Goal: Task Accomplishment & Management: Manage account settings

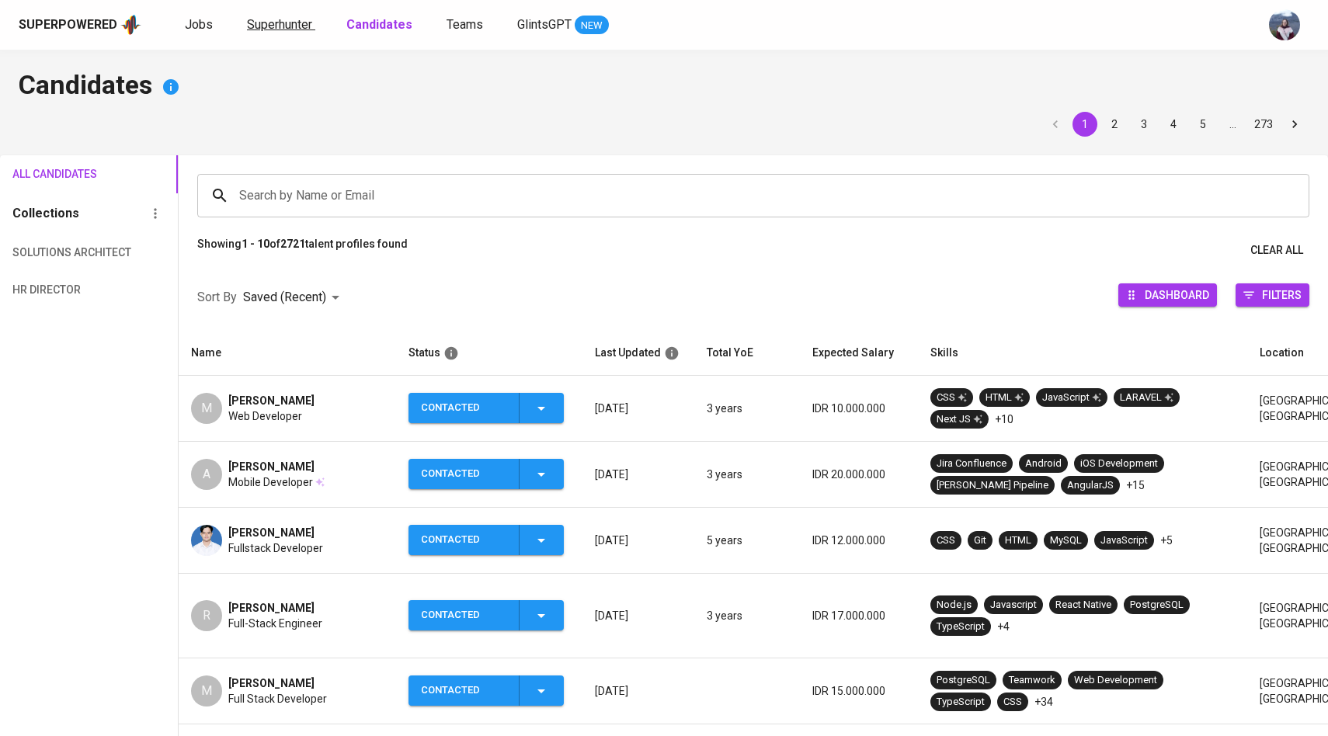
scroll to position [4, 0]
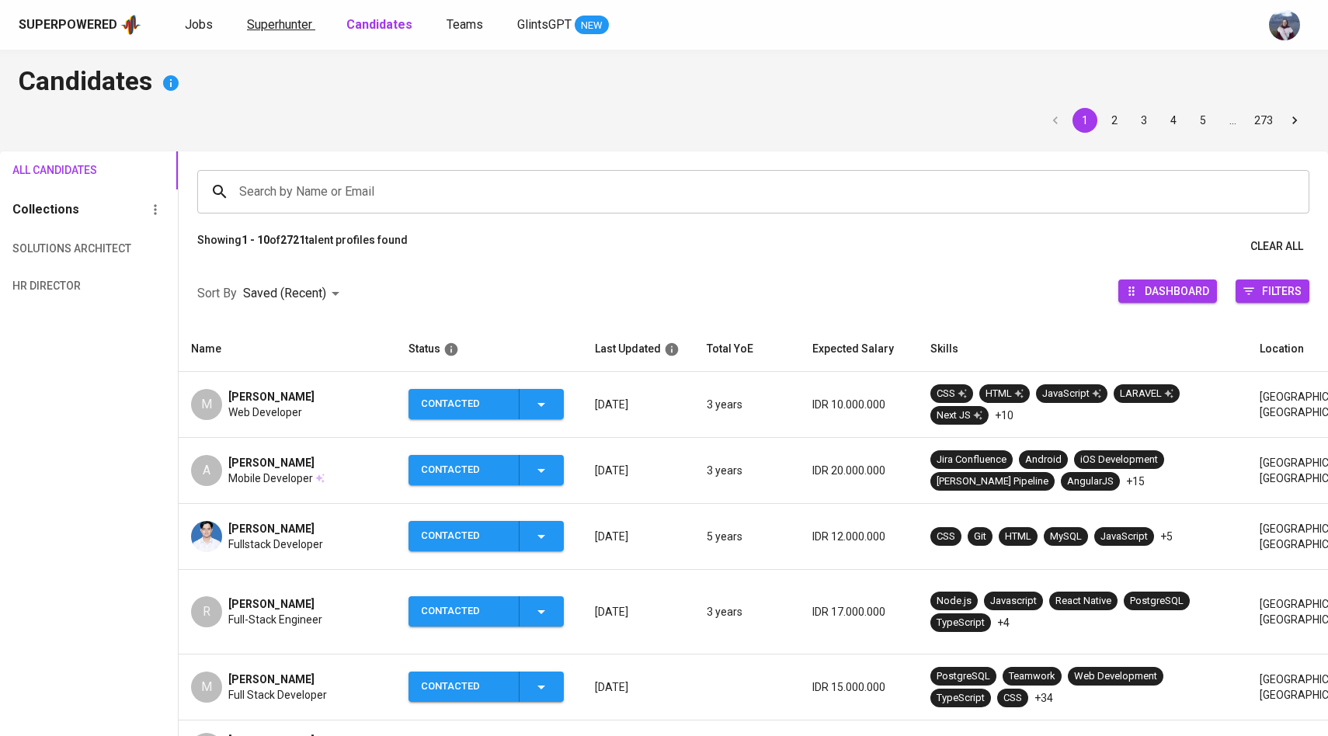
click at [299, 33] on link "Superhunter" at bounding box center [281, 25] width 68 height 19
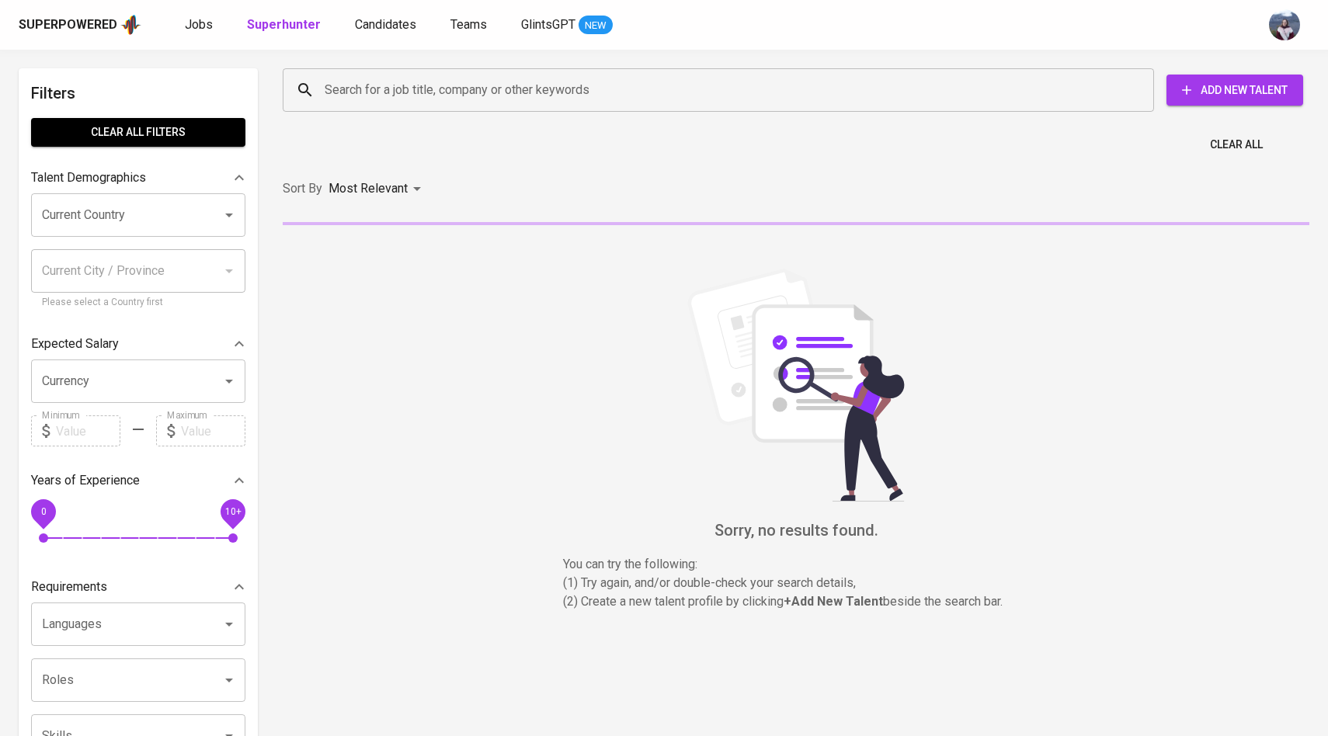
click at [358, 101] on input "Search for a job title, company or other keywords" at bounding box center [722, 90] width 803 height 30
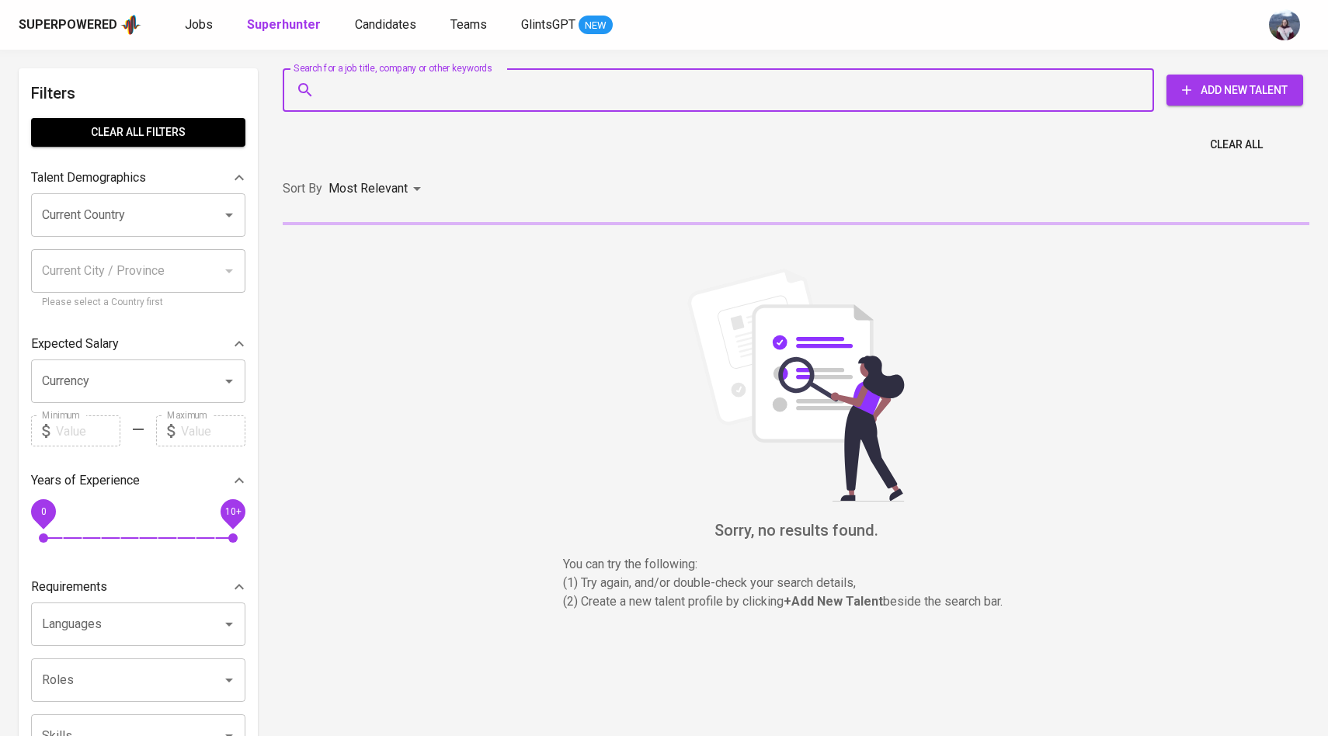
paste input "[PHONE_NUMBER]"
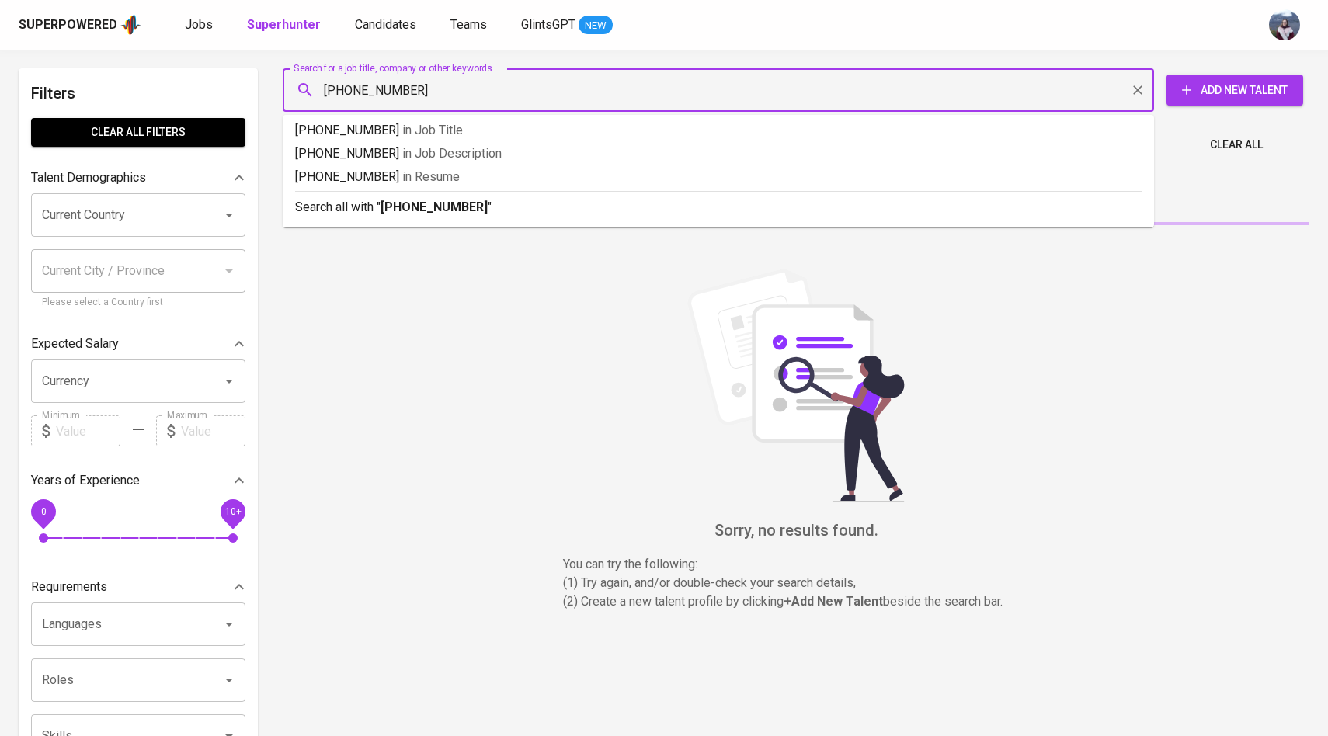
drag, startPoint x: 430, startPoint y: 96, endPoint x: 293, endPoint y: 93, distance: 136.7
click at [287, 96] on div "[PHONE_NUMBER] Search for a job title, company or other keywords" at bounding box center [719, 90] width 872 height 44
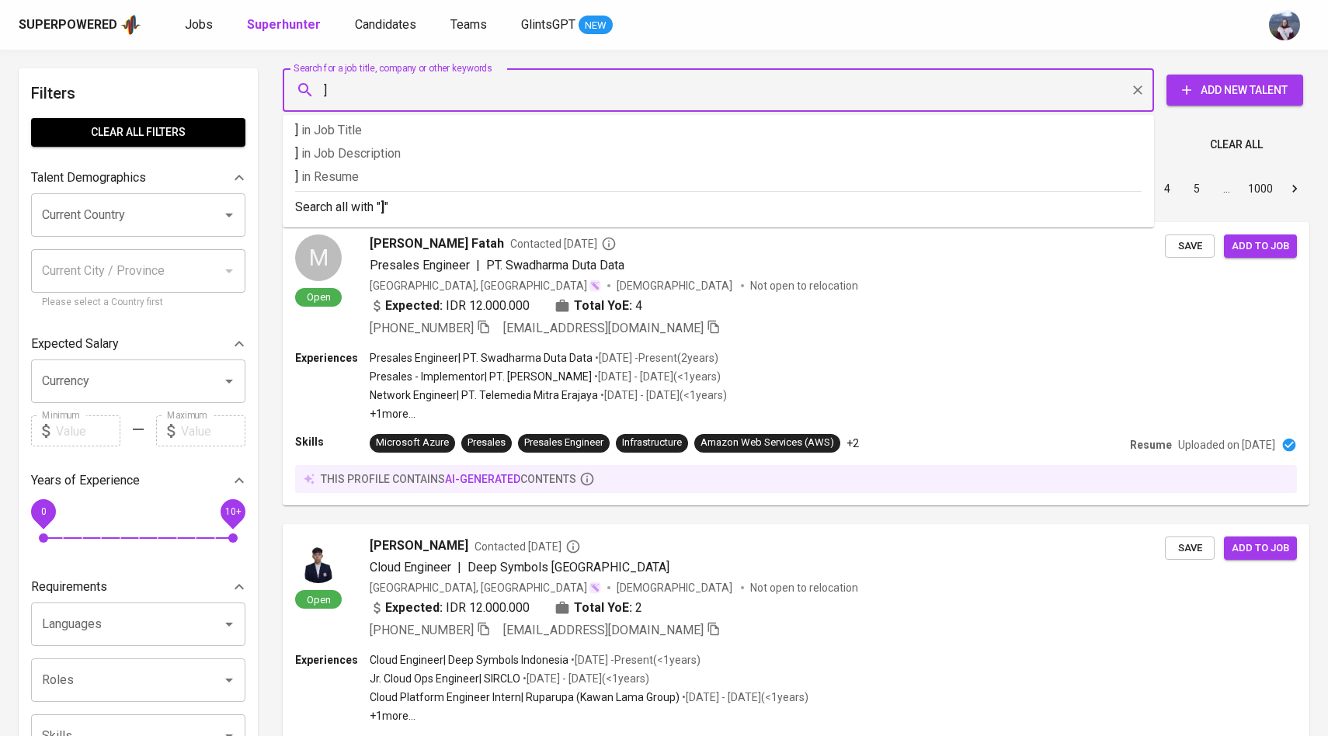
type input "]"
drag, startPoint x: 387, startPoint y: 75, endPoint x: 360, endPoint y: 85, distance: 28.7
click at [359, 88] on input "]" at bounding box center [722, 90] width 803 height 30
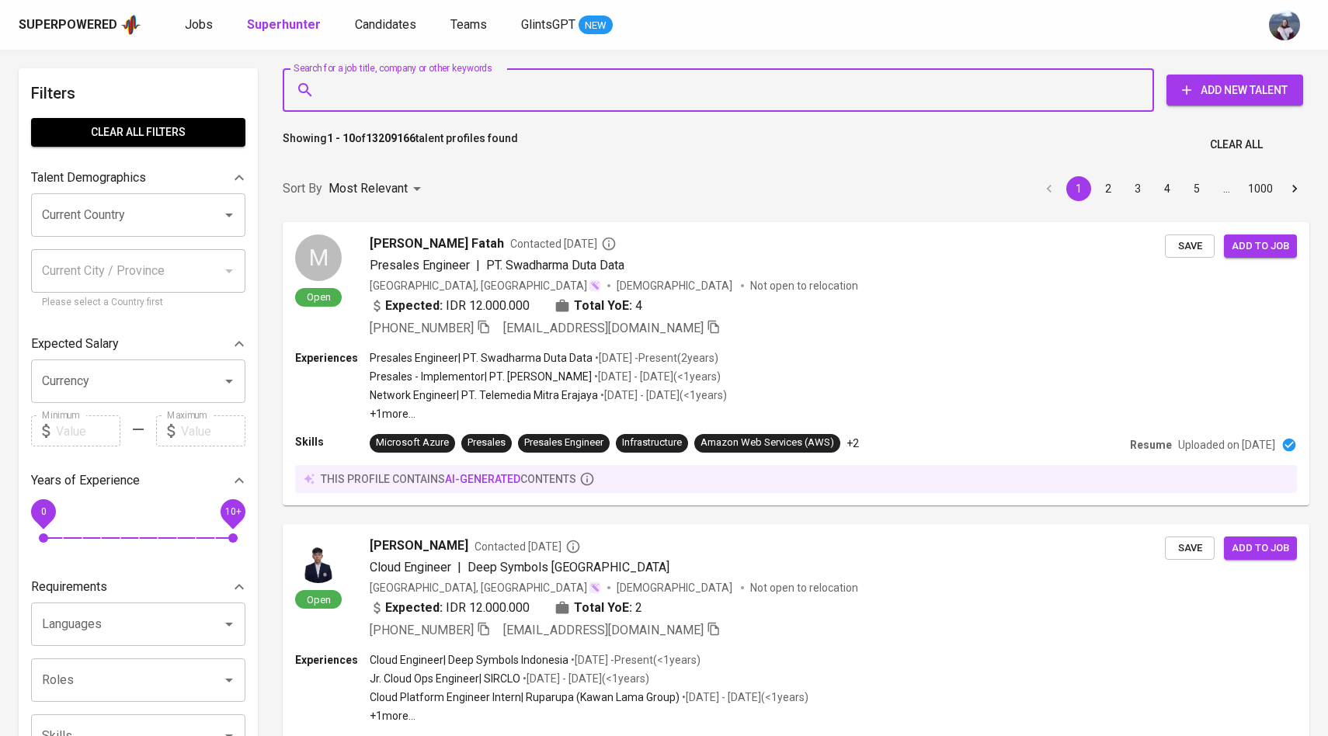
paste input "[EMAIL_ADDRESS][PERSON_NAME][DOMAIN_NAME]"
type input "[EMAIL_ADDRESS][PERSON_NAME][DOMAIN_NAME]"
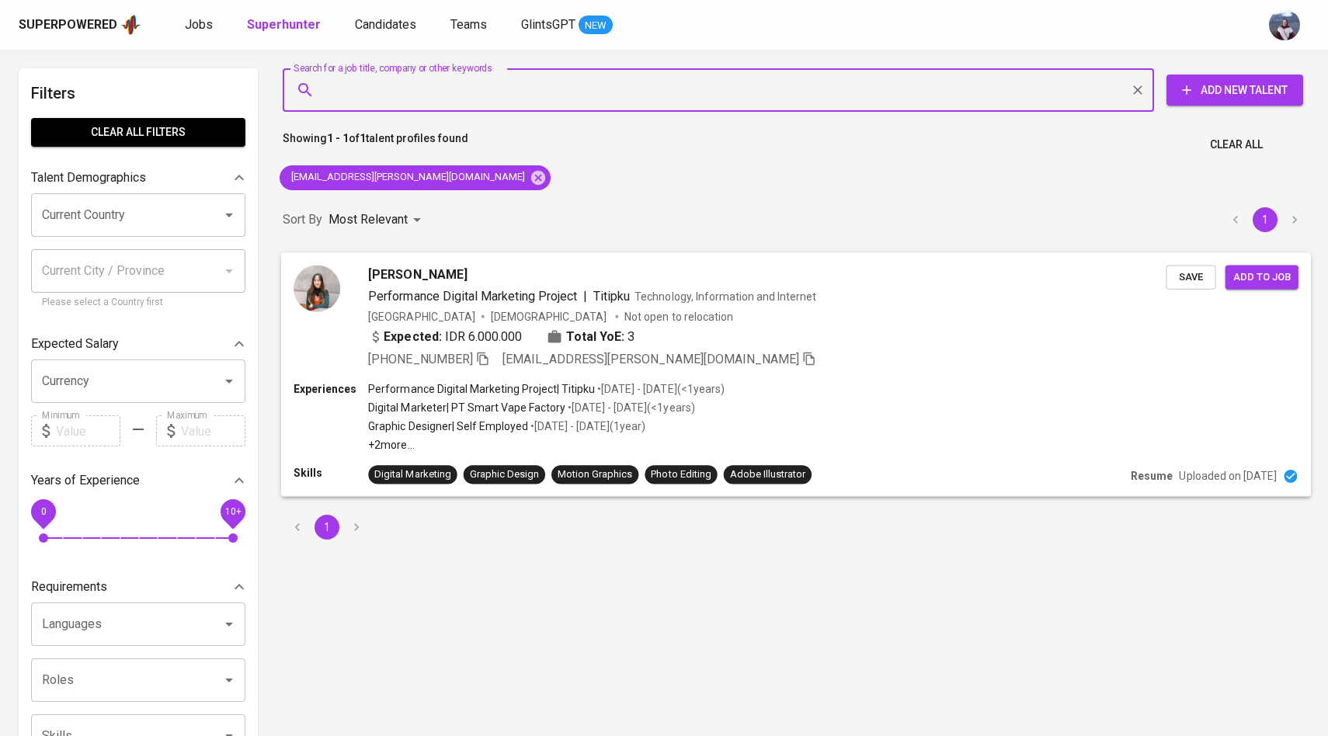
click at [325, 305] on img at bounding box center [317, 288] width 47 height 47
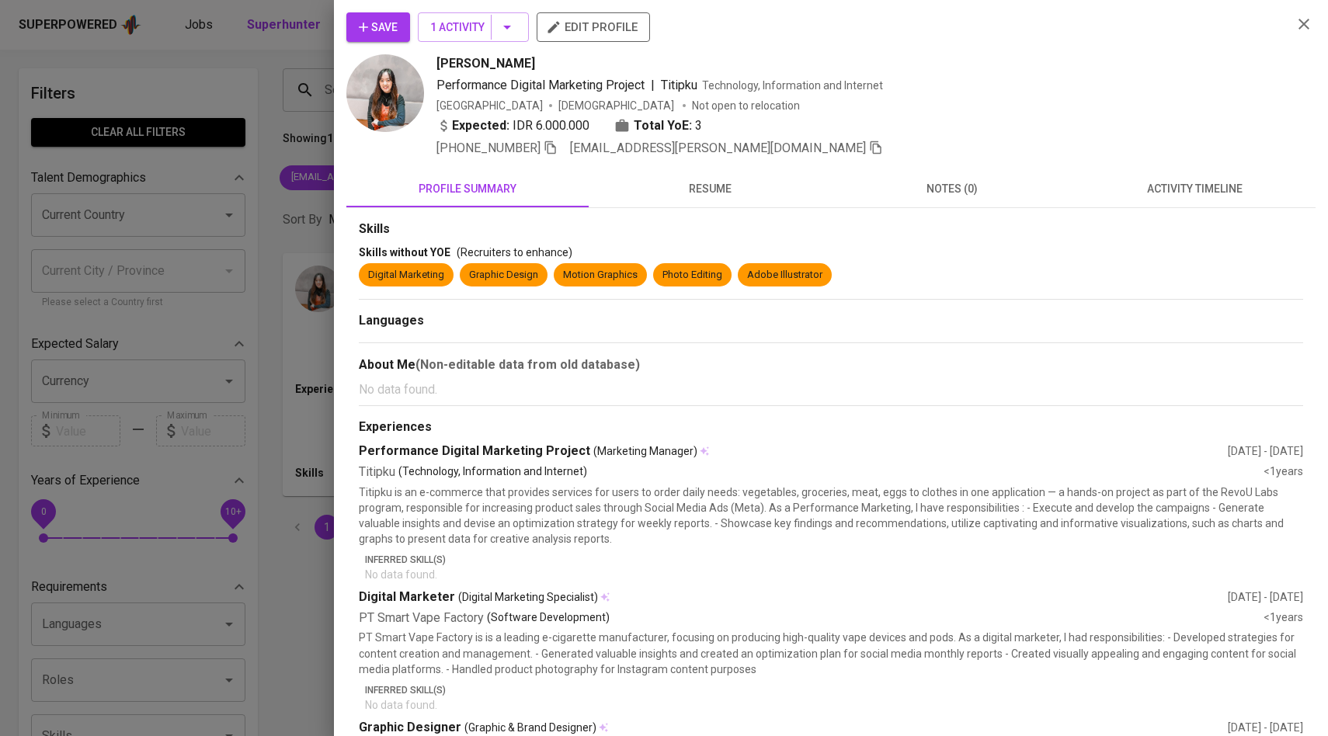
click at [1221, 176] on button "activity timeline" at bounding box center [1195, 188] width 242 height 37
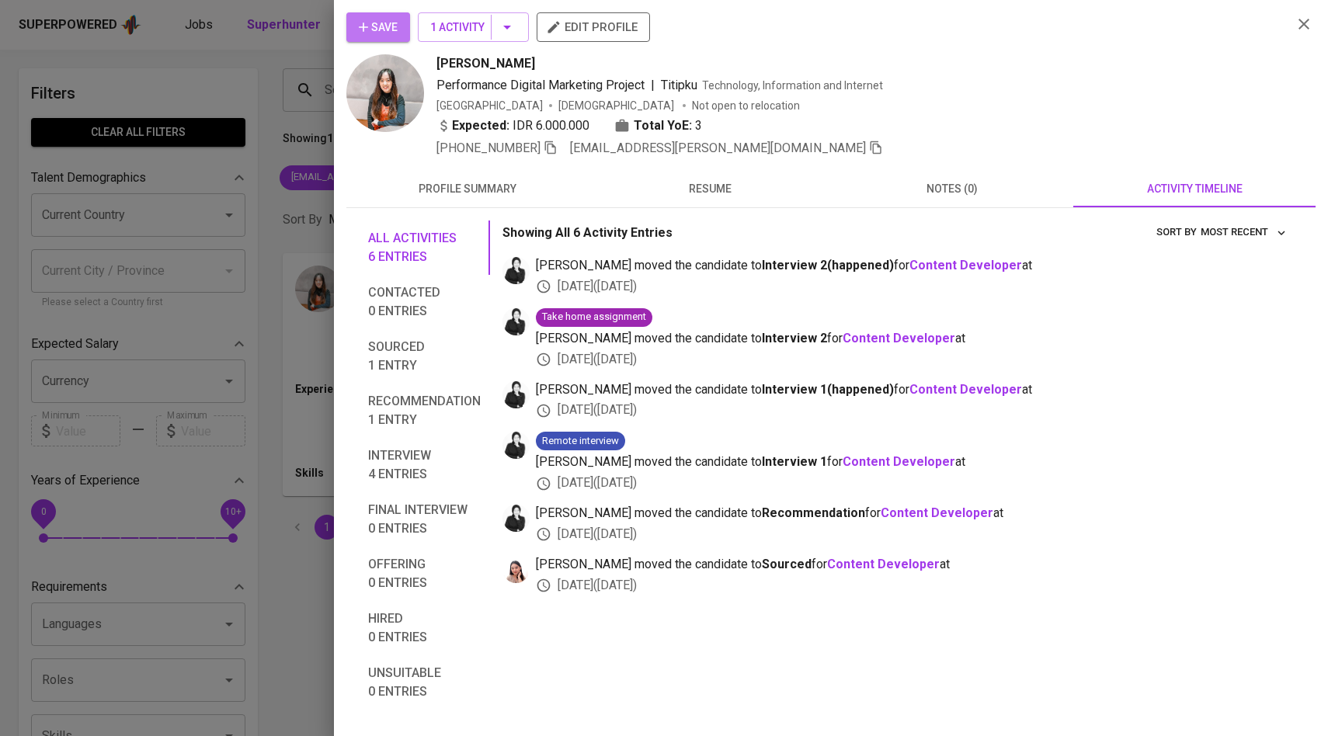
click at [399, 26] on button "Save" at bounding box center [378, 27] width 64 height 30
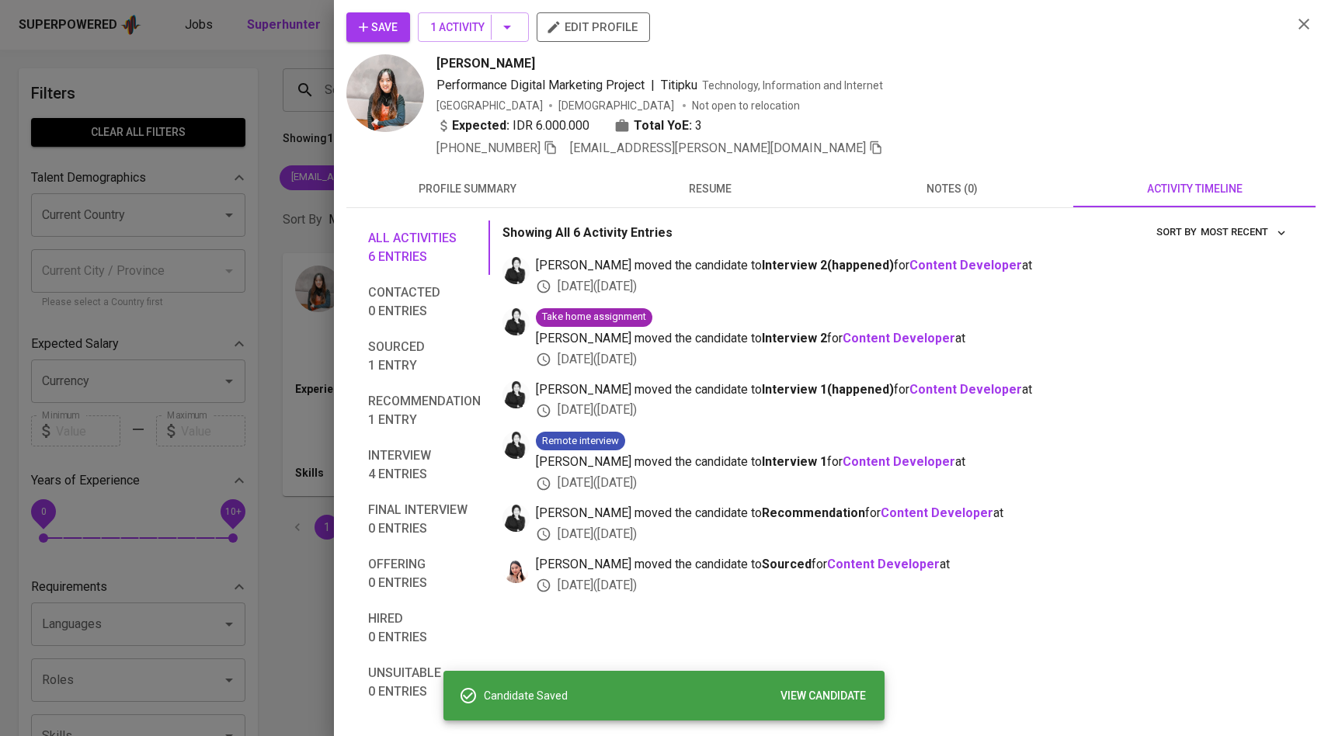
click at [291, 211] on div at bounding box center [664, 368] width 1328 height 736
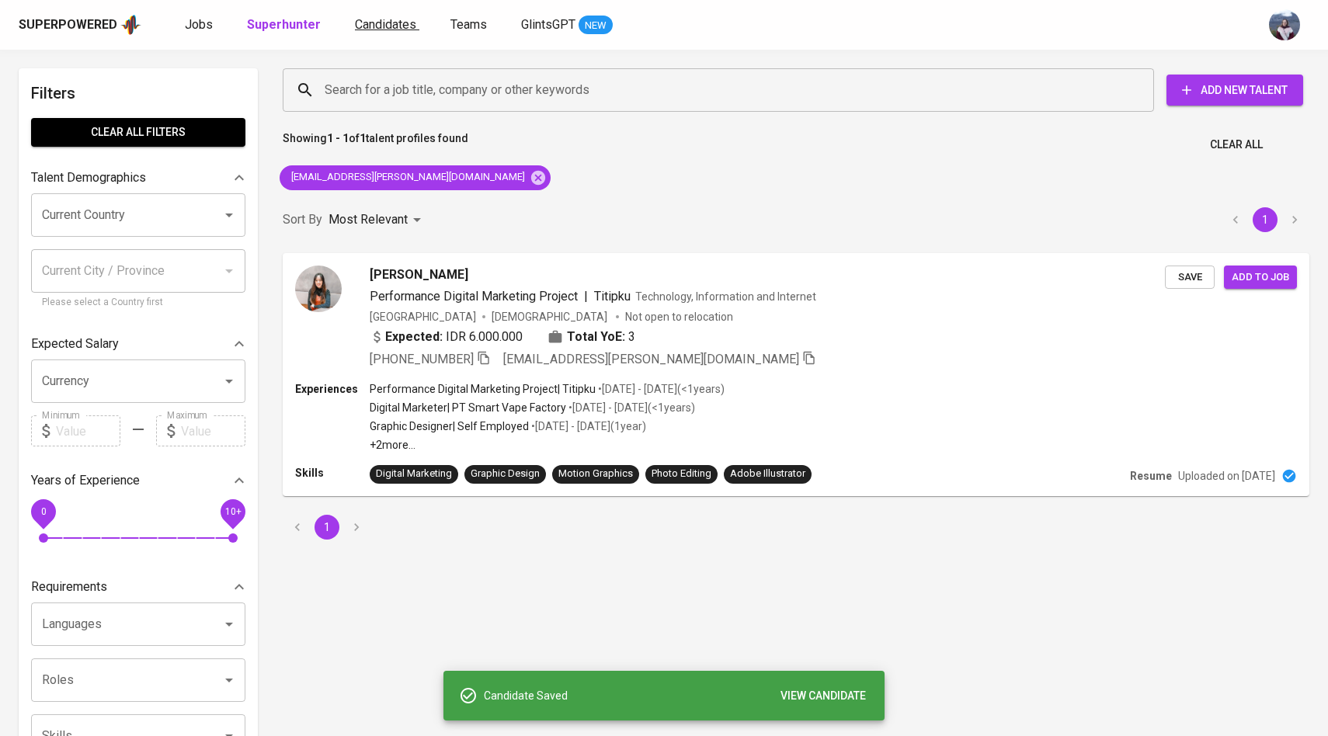
click at [391, 28] on span "Candidates" at bounding box center [385, 24] width 61 height 15
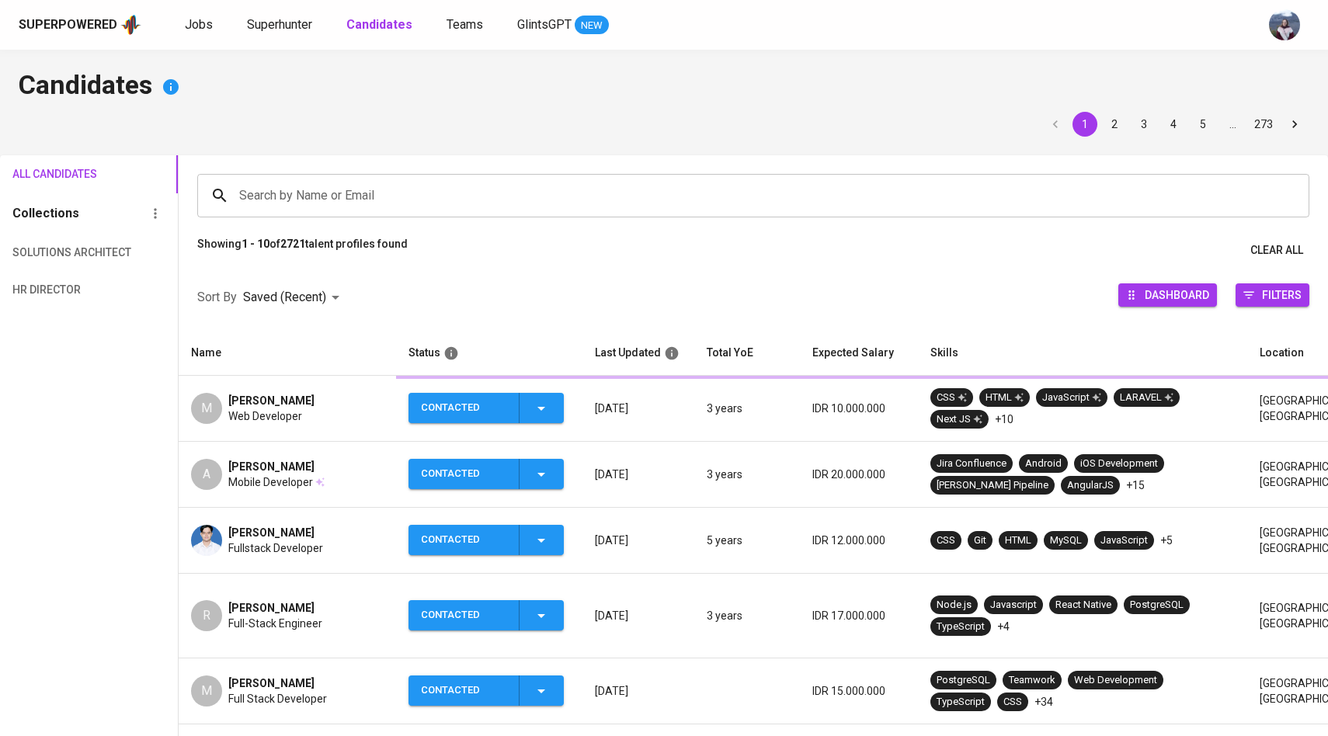
scroll to position [46, 0]
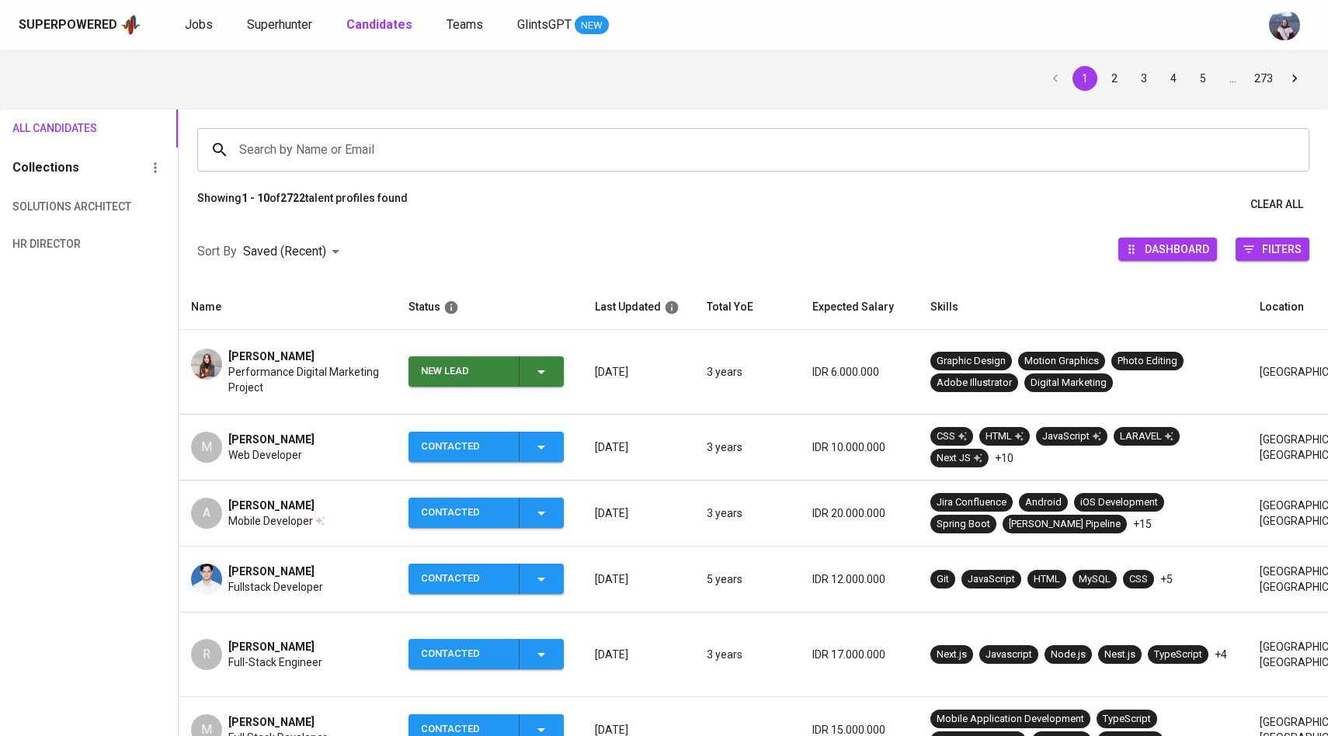
click at [547, 367] on icon "button" at bounding box center [541, 372] width 19 height 19
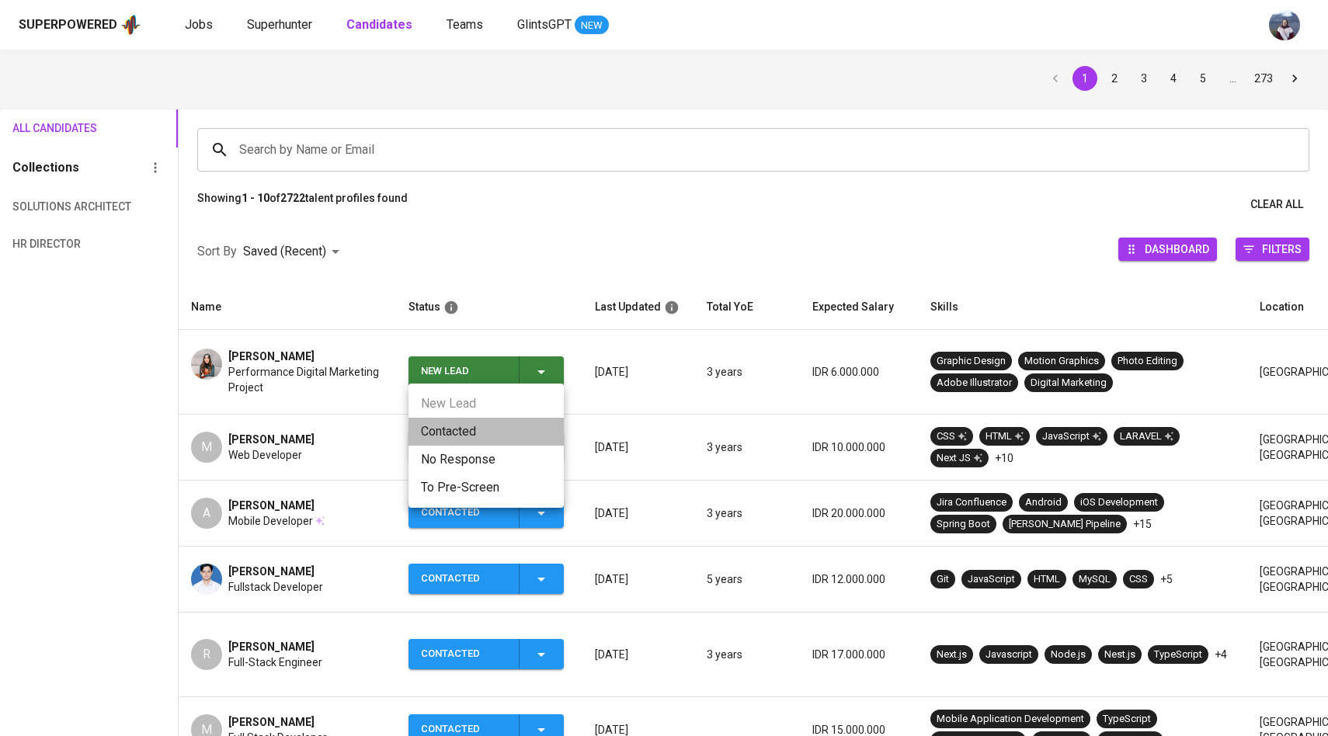
click at [471, 425] on li "Contacted" at bounding box center [486, 432] width 155 height 28
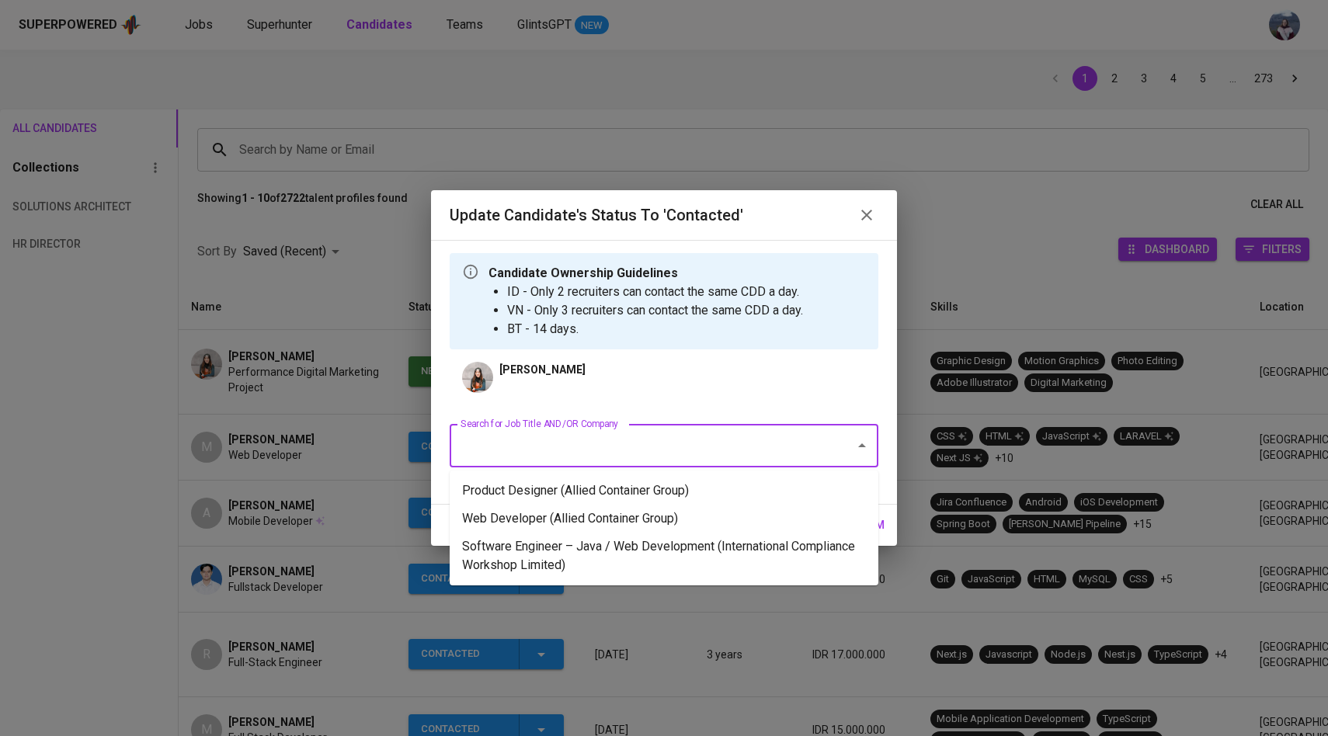
click at [566, 443] on input "Search for Job Title AND/OR Company" at bounding box center [642, 446] width 371 height 30
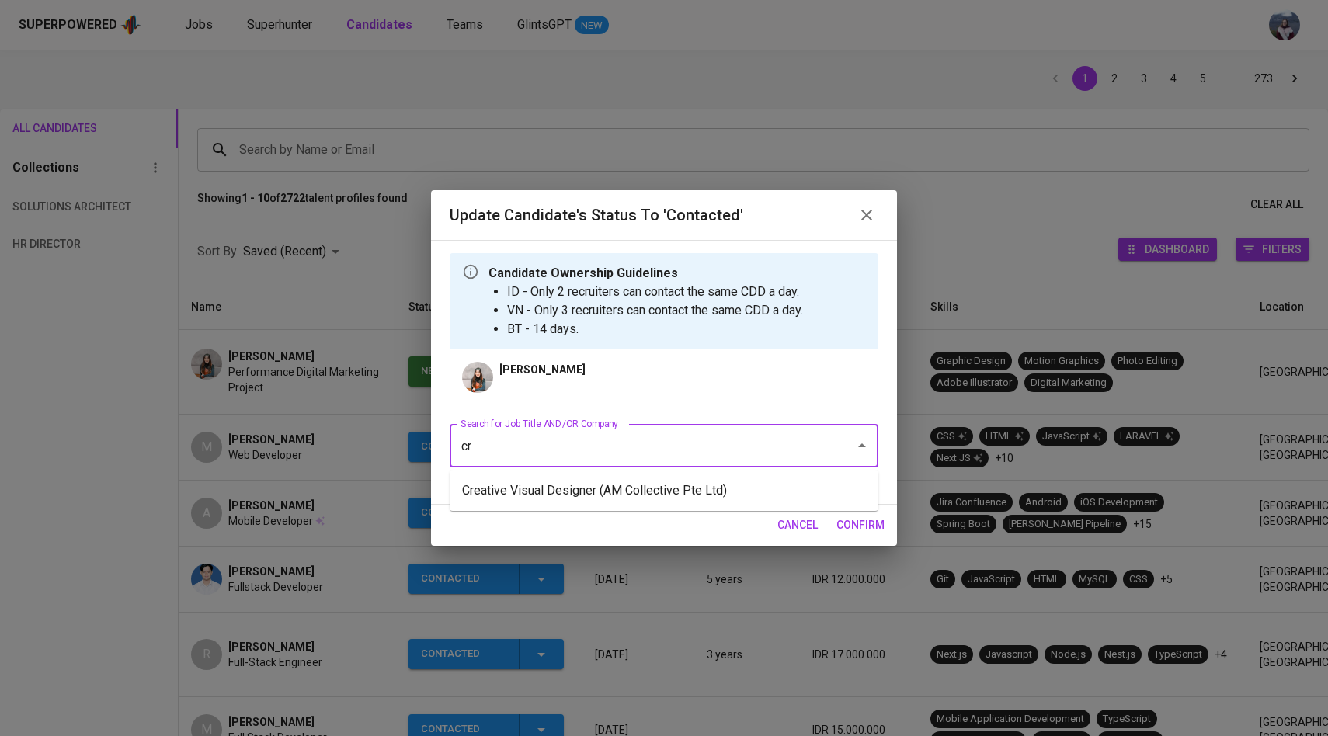
type input "c"
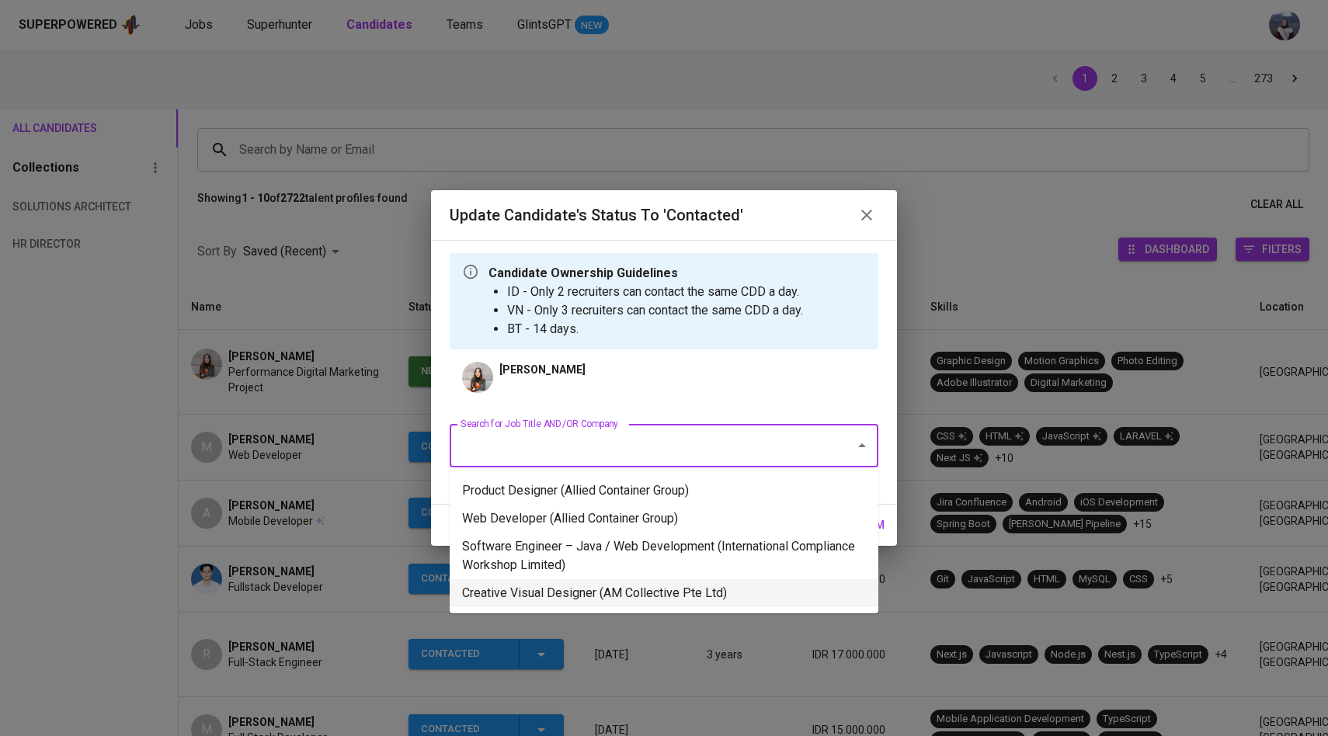
click at [578, 587] on li "Creative Visual Designer (AM Collective Pte Ltd)" at bounding box center [664, 594] width 429 height 28
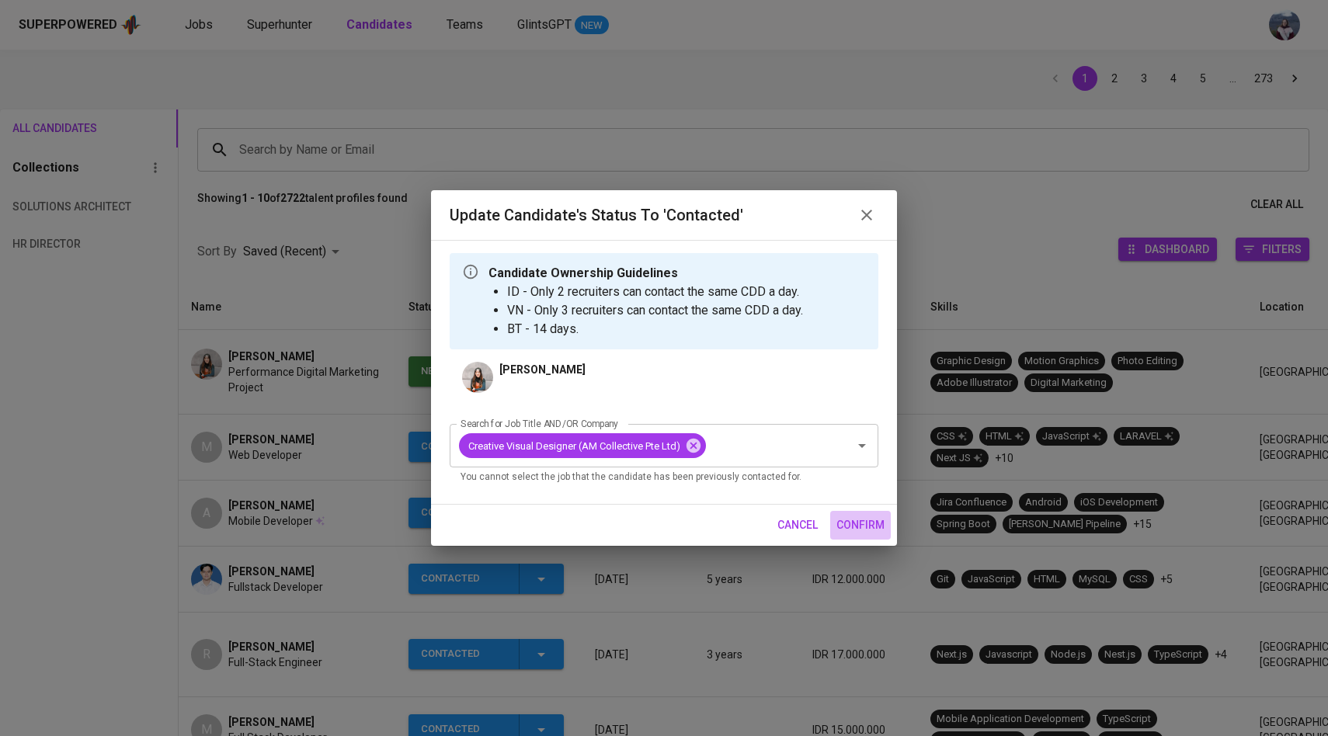
click at [865, 513] on button "confirm" at bounding box center [860, 525] width 61 height 29
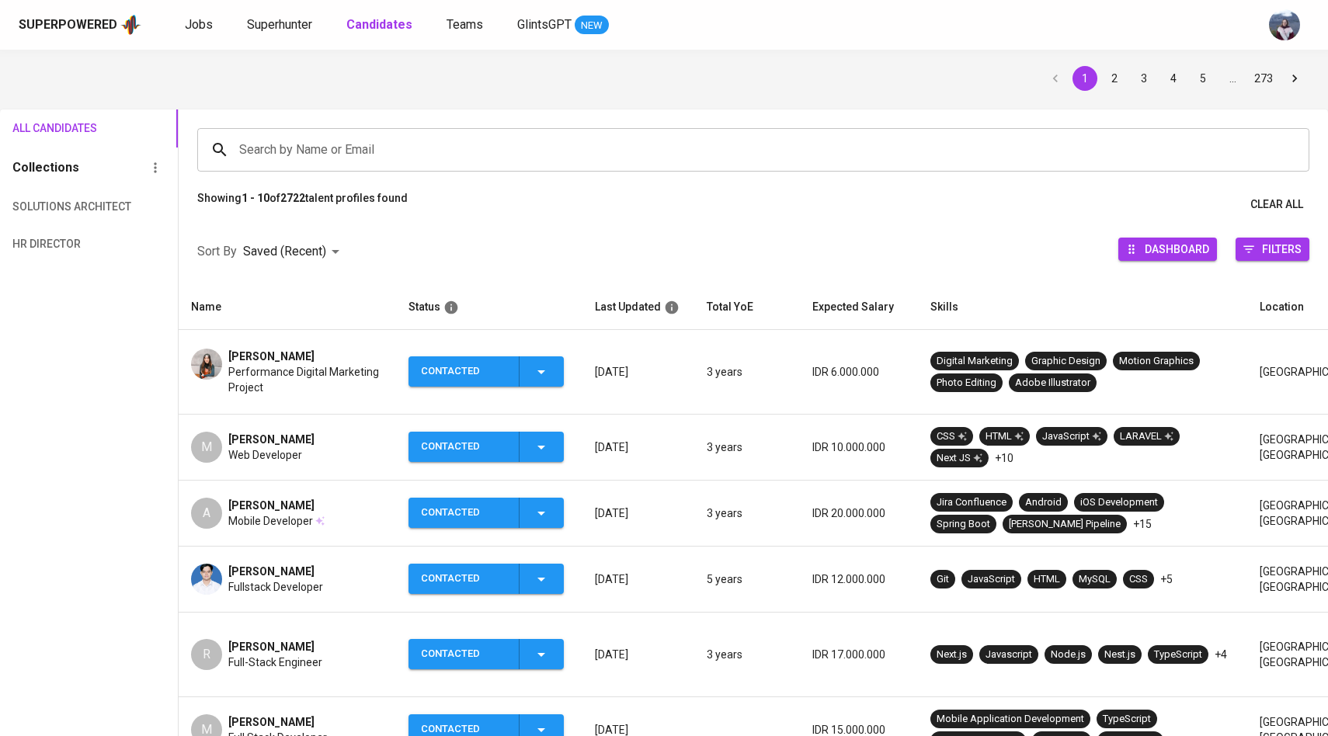
click at [220, 362] on img at bounding box center [206, 364] width 31 height 31
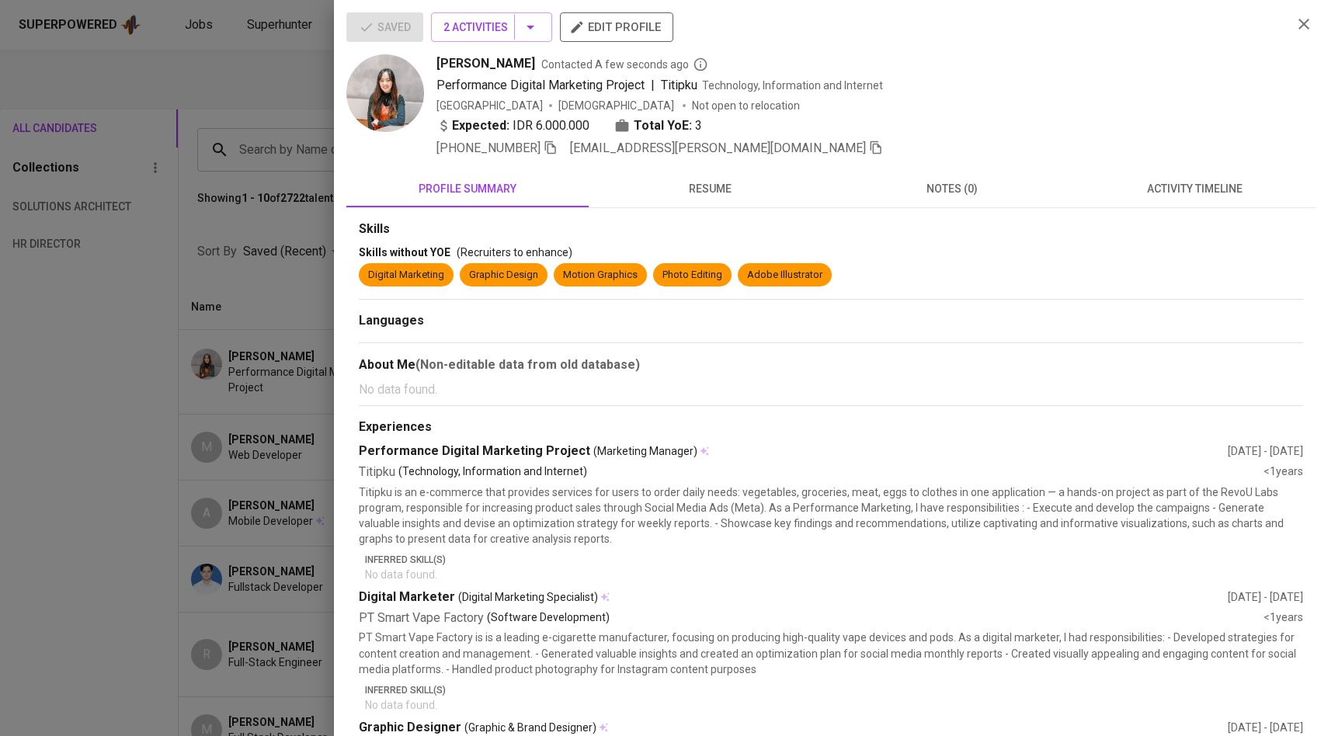
click at [553, 148] on icon "button" at bounding box center [551, 148] width 14 height 14
